Goal: Information Seeking & Learning: Check status

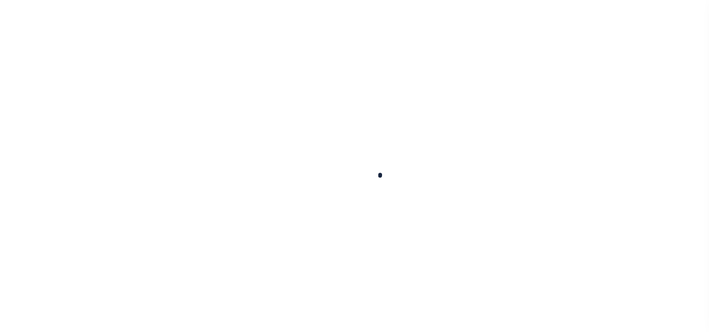
select select "100"
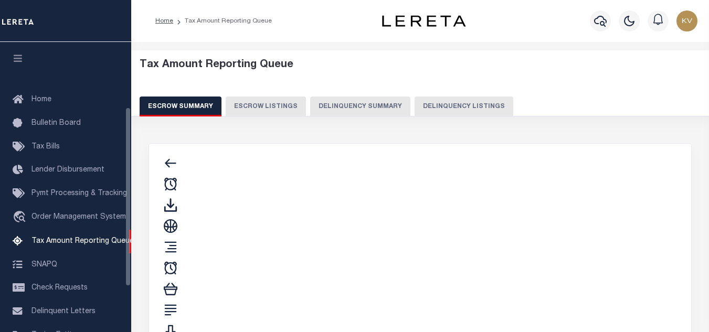
scroll to position [106, 0]
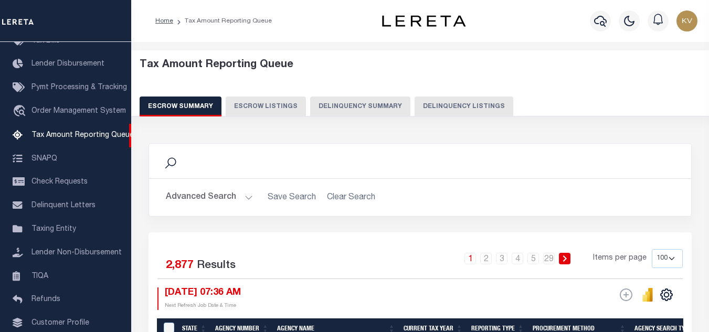
click at [466, 121] on div "Tax Amount Reporting Queue Escrow Summary Escrow Listings Delinquency Summary" at bounding box center [420, 91] width 599 height 82
click at [462, 103] on button "Delinquency Listings" at bounding box center [464, 107] width 99 height 20
select select "100"
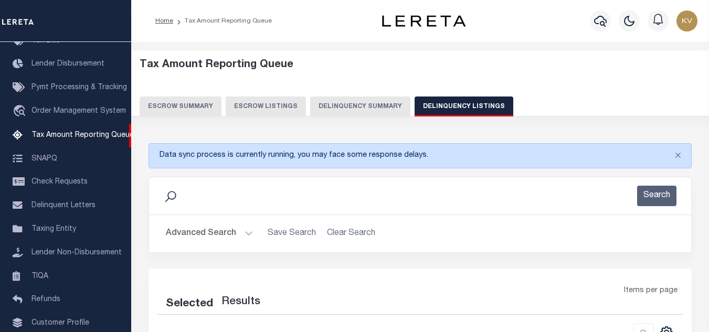
select select "100"
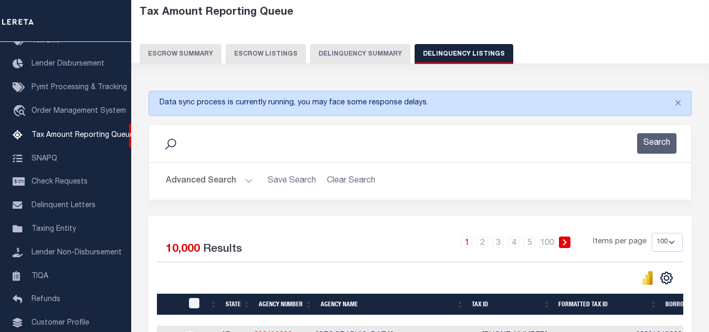
scroll to position [105, 0]
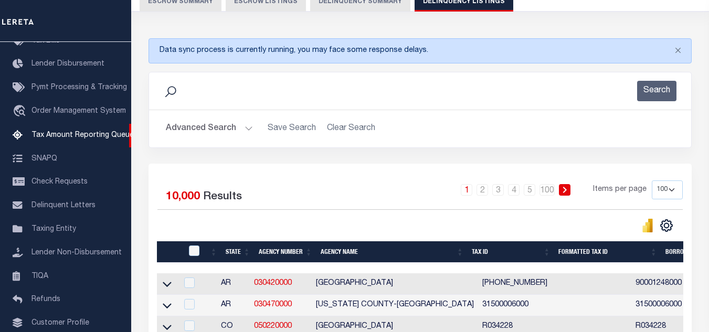
click at [245, 126] on button "Advanced Search" at bounding box center [209, 129] width 87 height 20
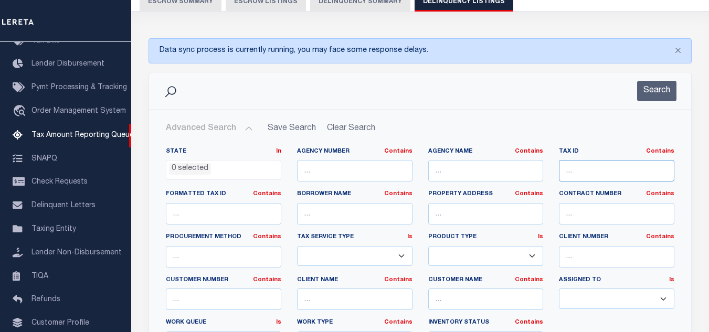
click at [586, 168] on input "text" at bounding box center [617, 171] width 116 height 22
paste input "121-2-6"
type input "121-2-6"
click at [649, 101] on button "Search" at bounding box center [657, 91] width 39 height 20
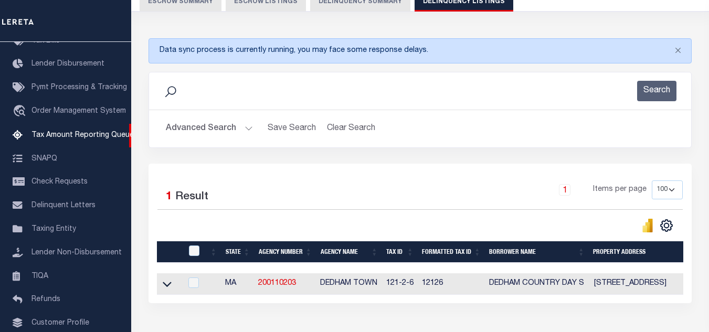
scroll to position [180, 0]
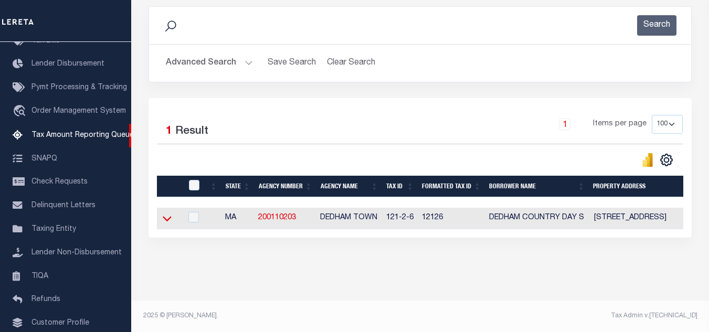
click at [164, 213] on icon at bounding box center [167, 218] width 9 height 11
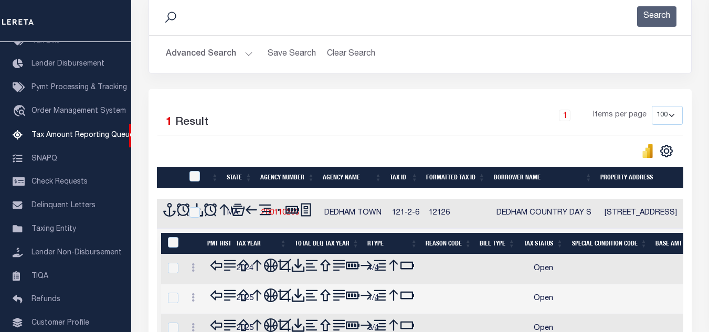
scroll to position [285, 0]
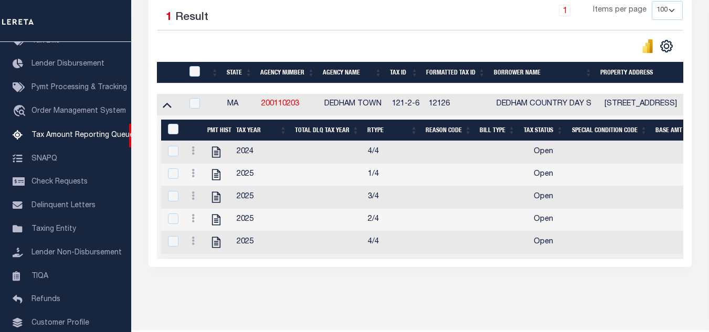
click at [217, 157] on icon at bounding box center [217, 152] width 14 height 14
checkbox input "true"
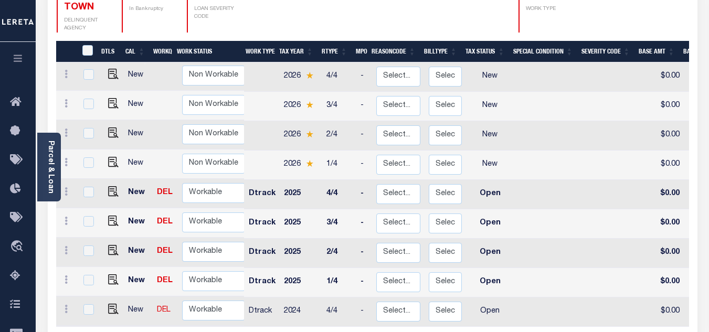
scroll to position [263, 0]
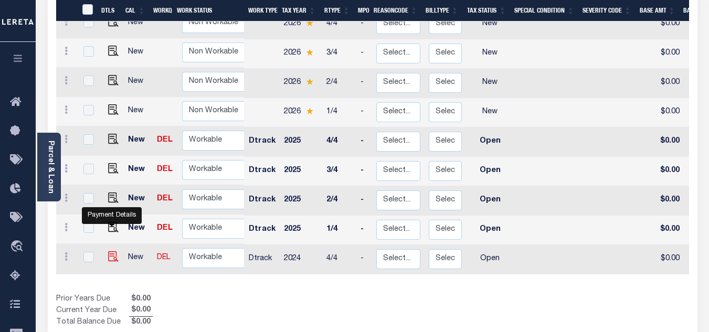
click at [111, 252] on img "" at bounding box center [113, 257] width 11 height 11
checkbox input "true"
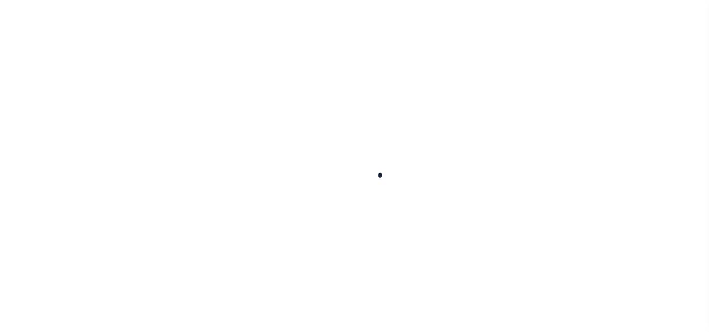
checkbox input "false"
type input "[DATE]"
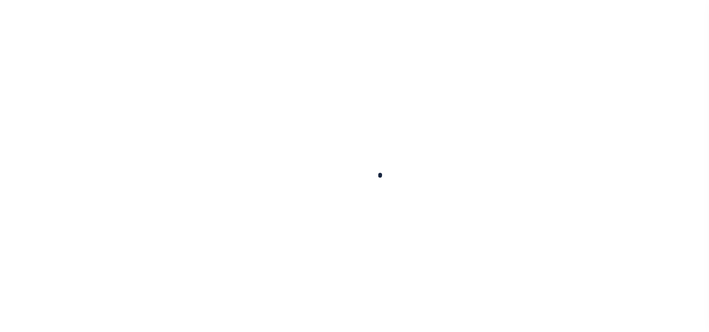
select select "OP2"
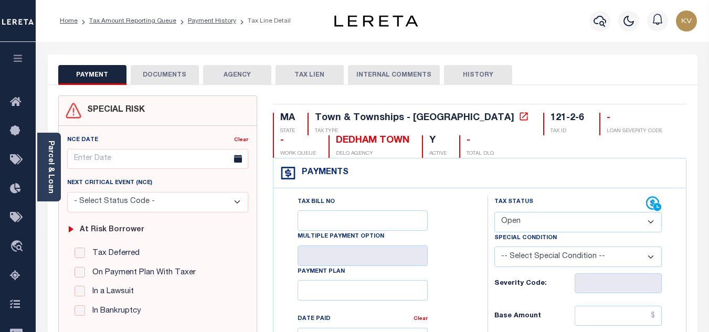
scroll to position [158, 0]
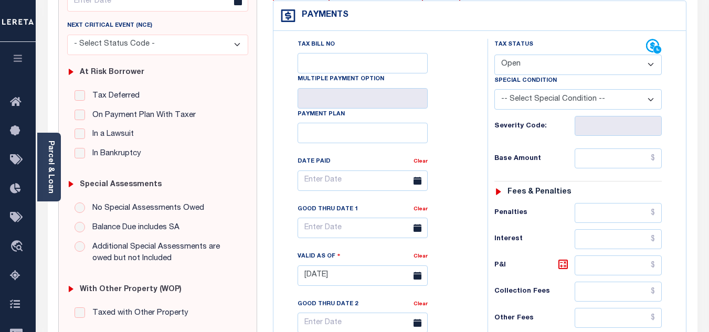
click at [50, 188] on link "Parcel & Loan" at bounding box center [50, 167] width 7 height 53
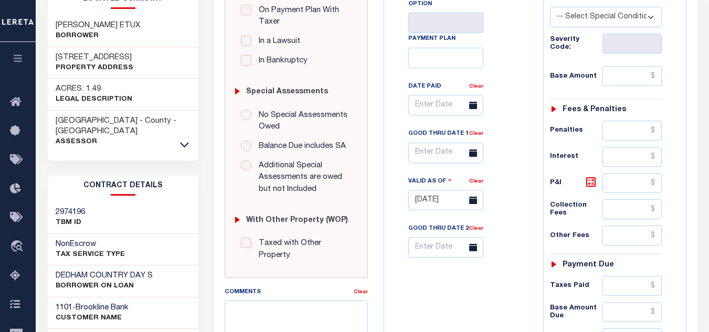
scroll to position [210, 0]
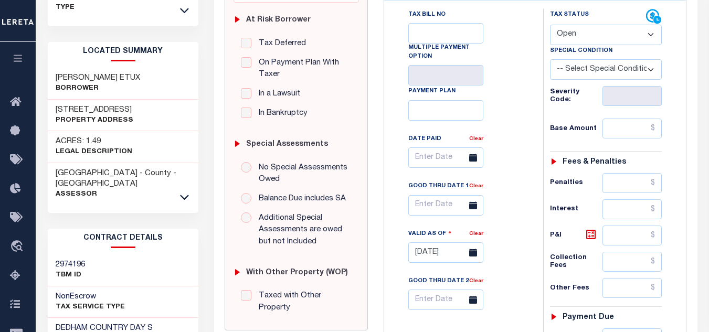
click at [186, 131] on div "ACRES: 1.49 Legal Description" at bounding box center [123, 147] width 151 height 32
click at [186, 192] on icon at bounding box center [184, 197] width 9 height 11
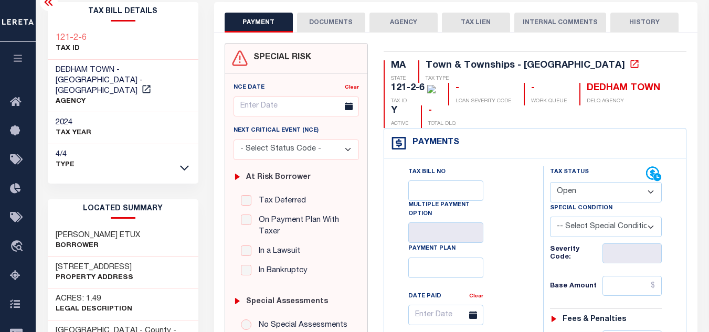
scroll to position [0, 0]
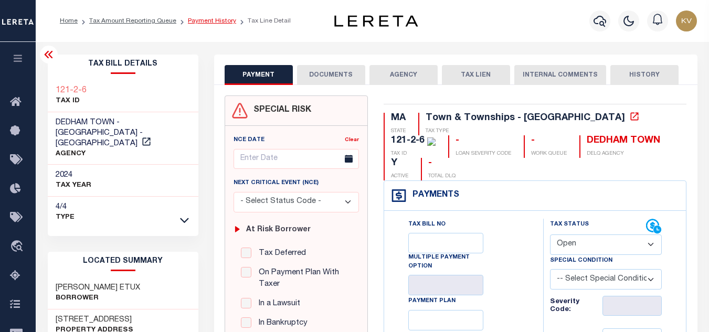
click at [218, 22] on link "Payment History" at bounding box center [212, 21] width 48 height 6
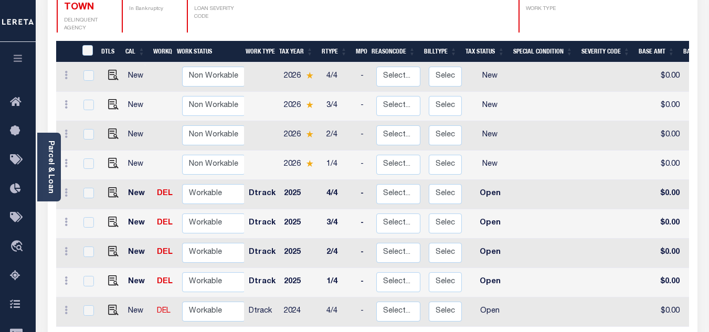
scroll to position [315, 0]
